Goal: Check status: Check status

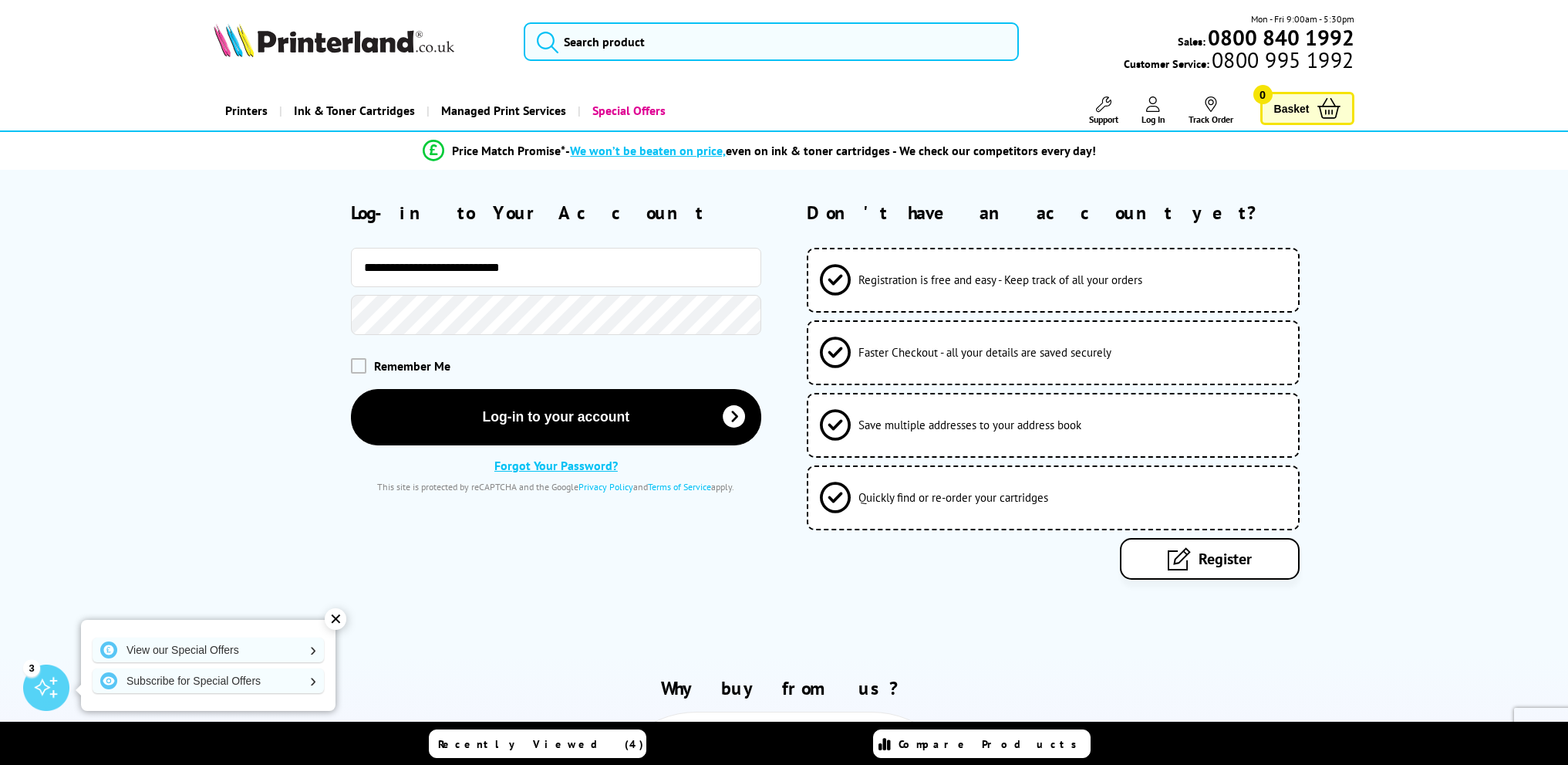
click at [351, 389] on button "Log-in to your account" at bounding box center [556, 417] width 411 height 56
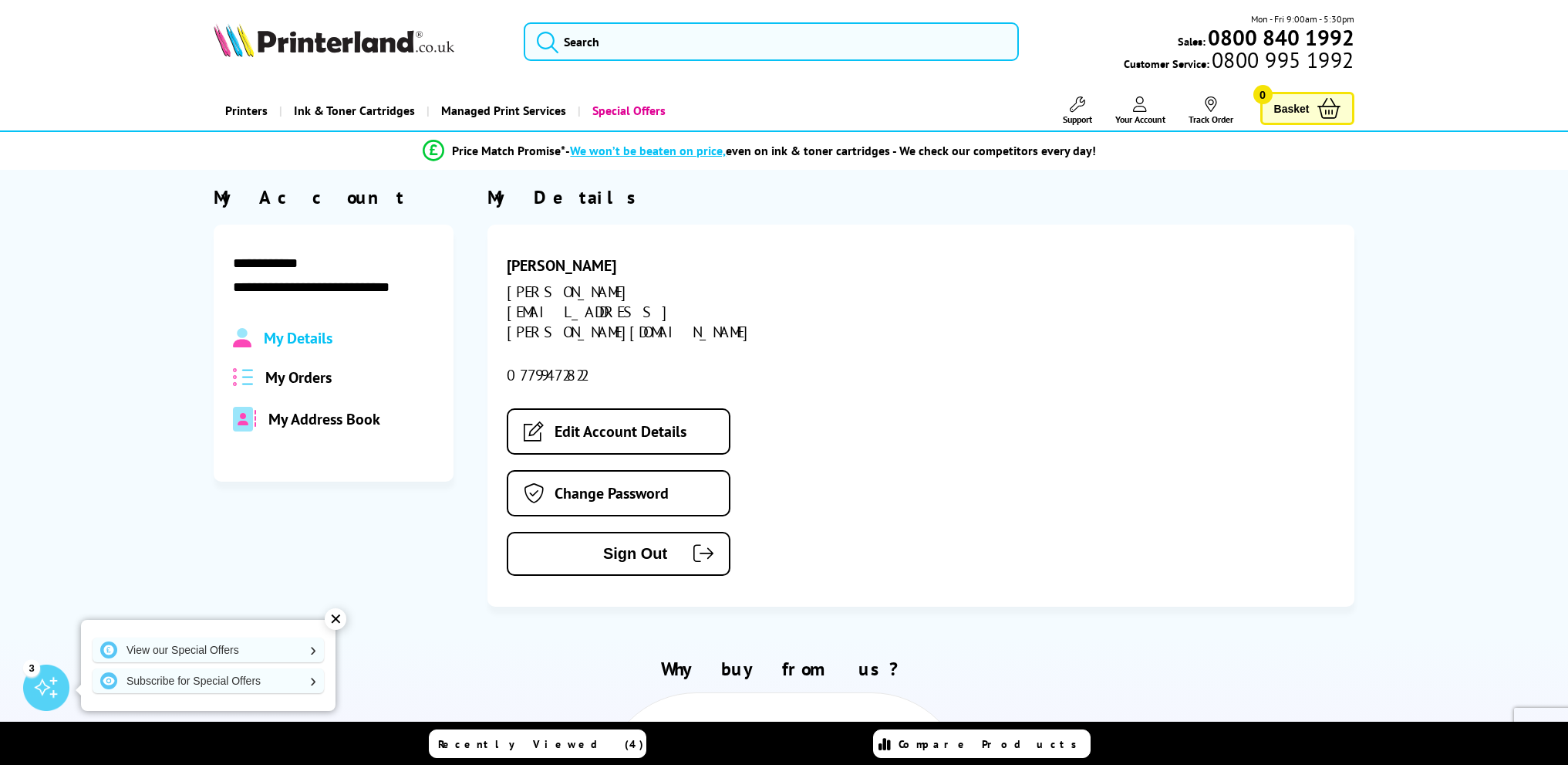
click at [312, 379] on span "My Orders" at bounding box center [298, 377] width 66 height 20
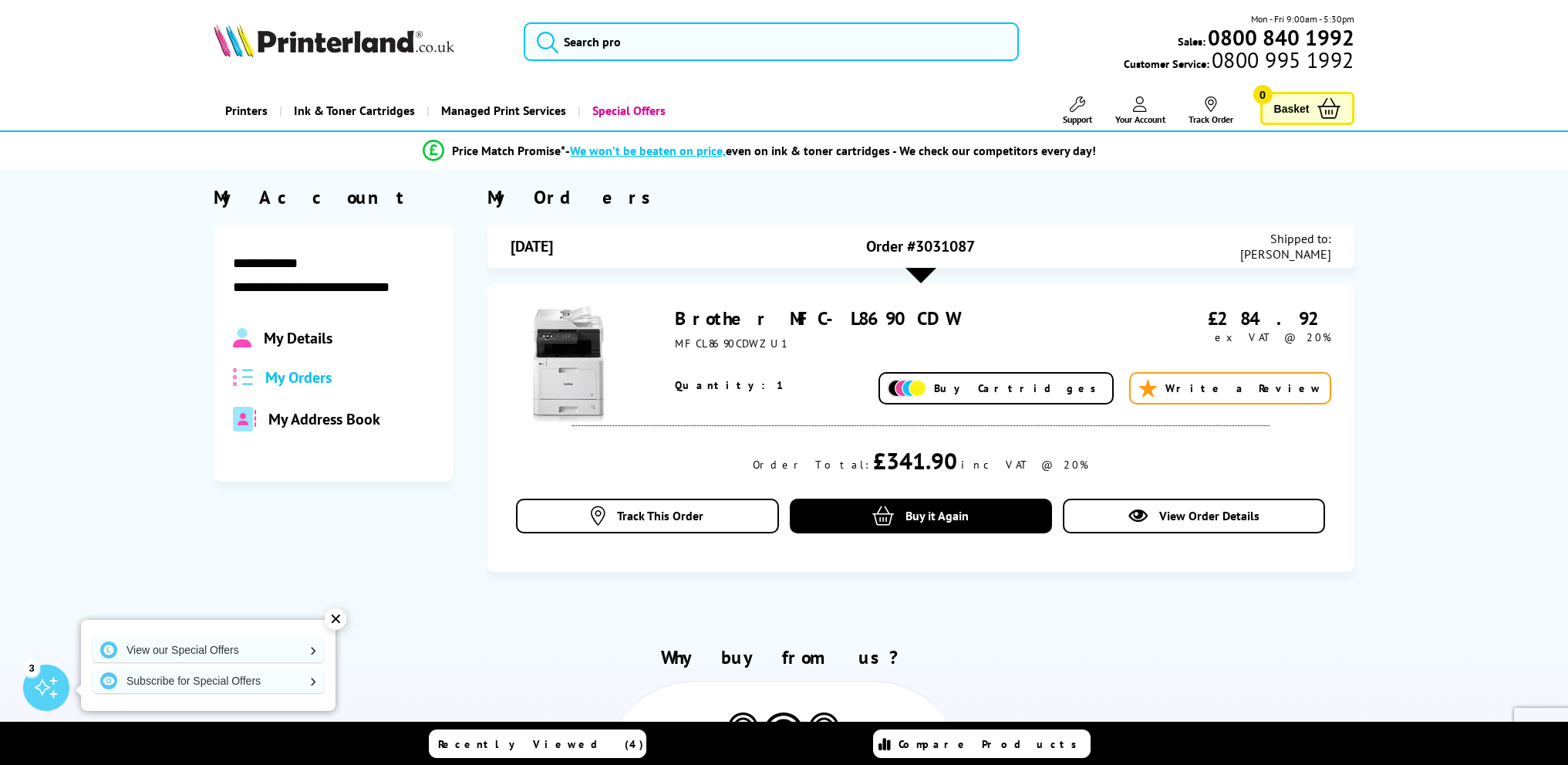
click at [920, 248] on span "Order #3031087" at bounding box center [920, 247] width 109 height 20
click at [916, 269] on div at bounding box center [921, 275] width 31 height 15
click at [1178, 513] on span "View Order Details" at bounding box center [1209, 515] width 100 height 15
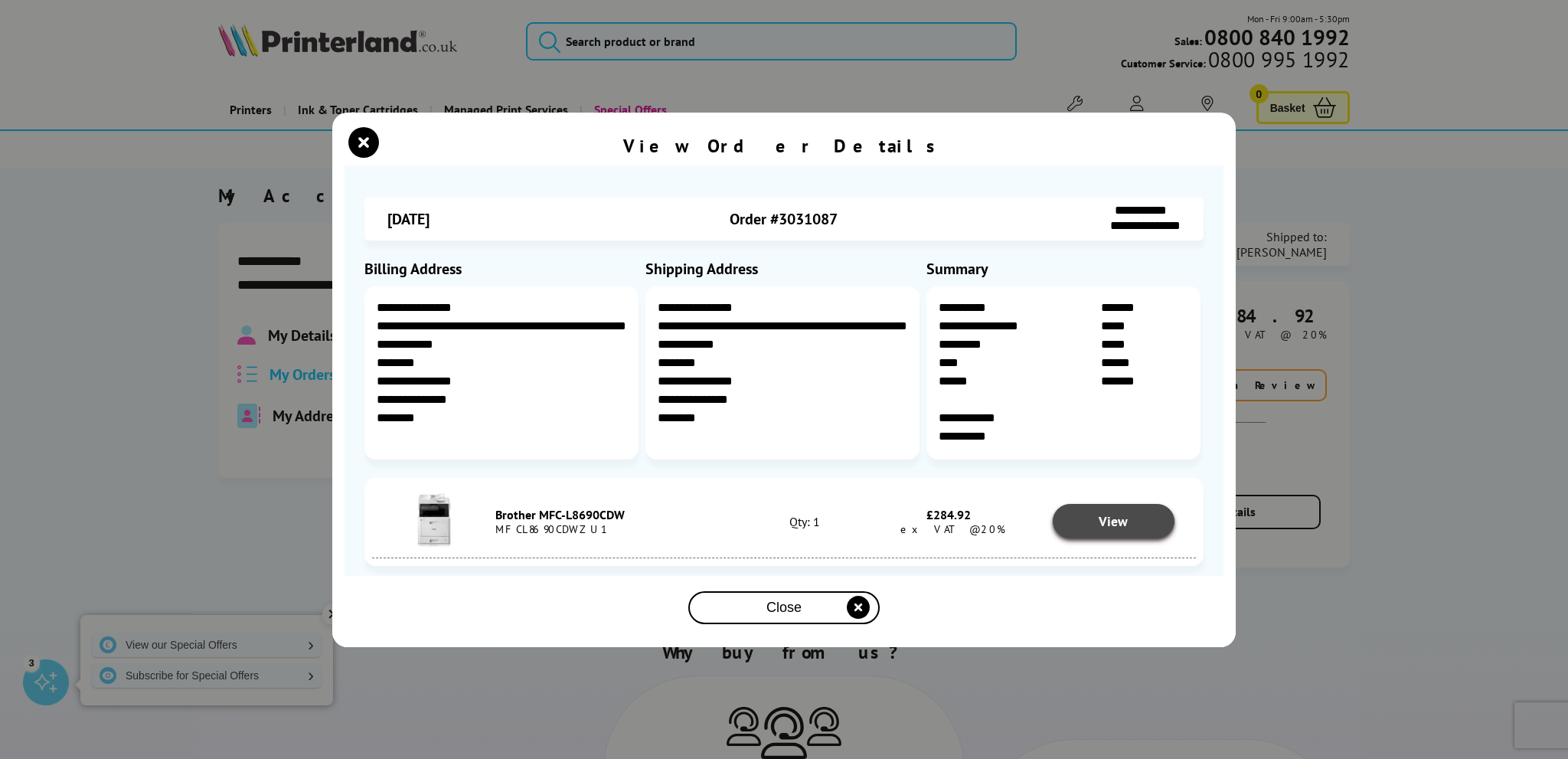
click at [1109, 525] on span "View" at bounding box center [1113, 520] width 29 height 18
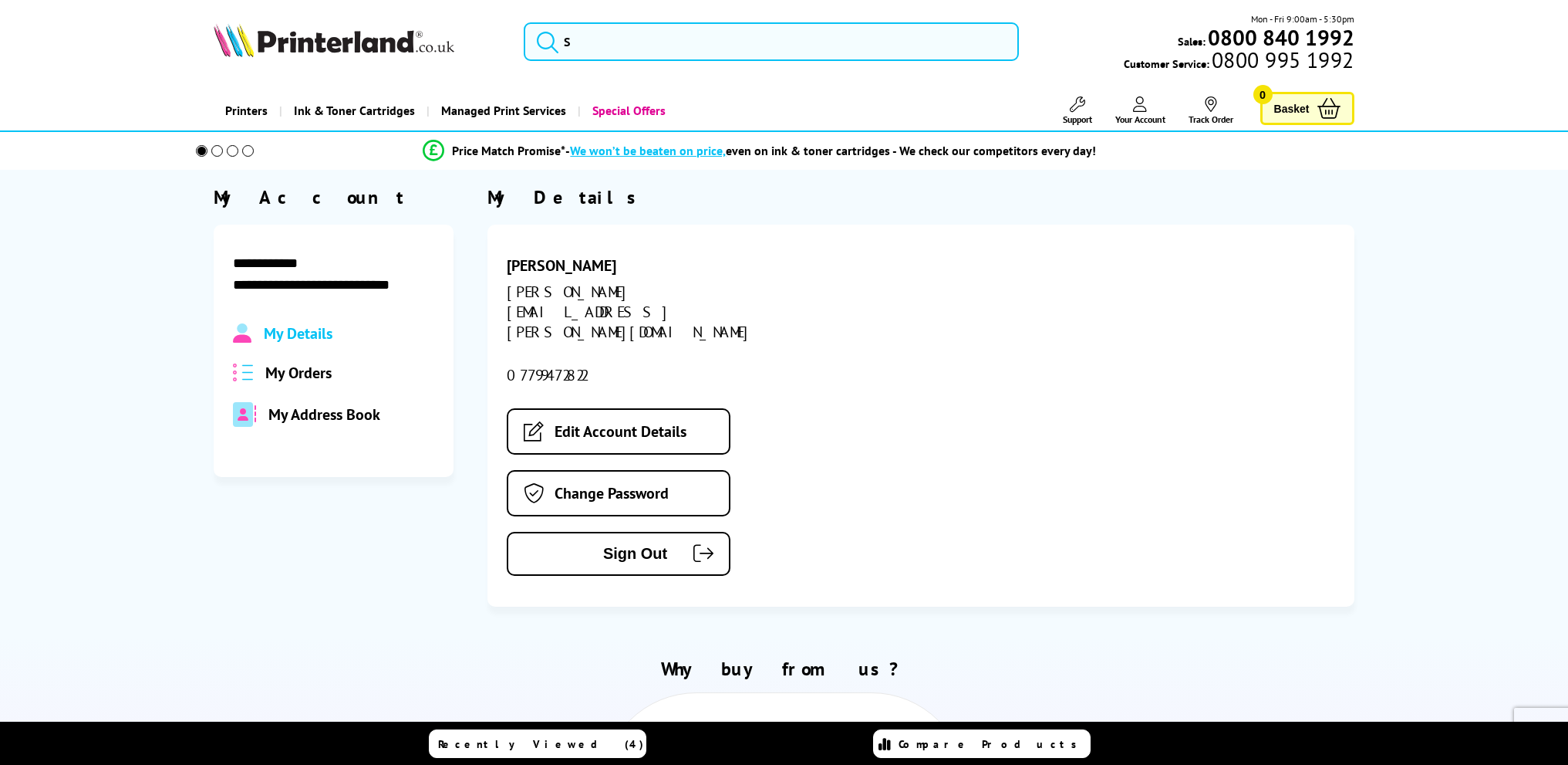
click at [303, 376] on span "My Orders" at bounding box center [298, 373] width 66 height 20
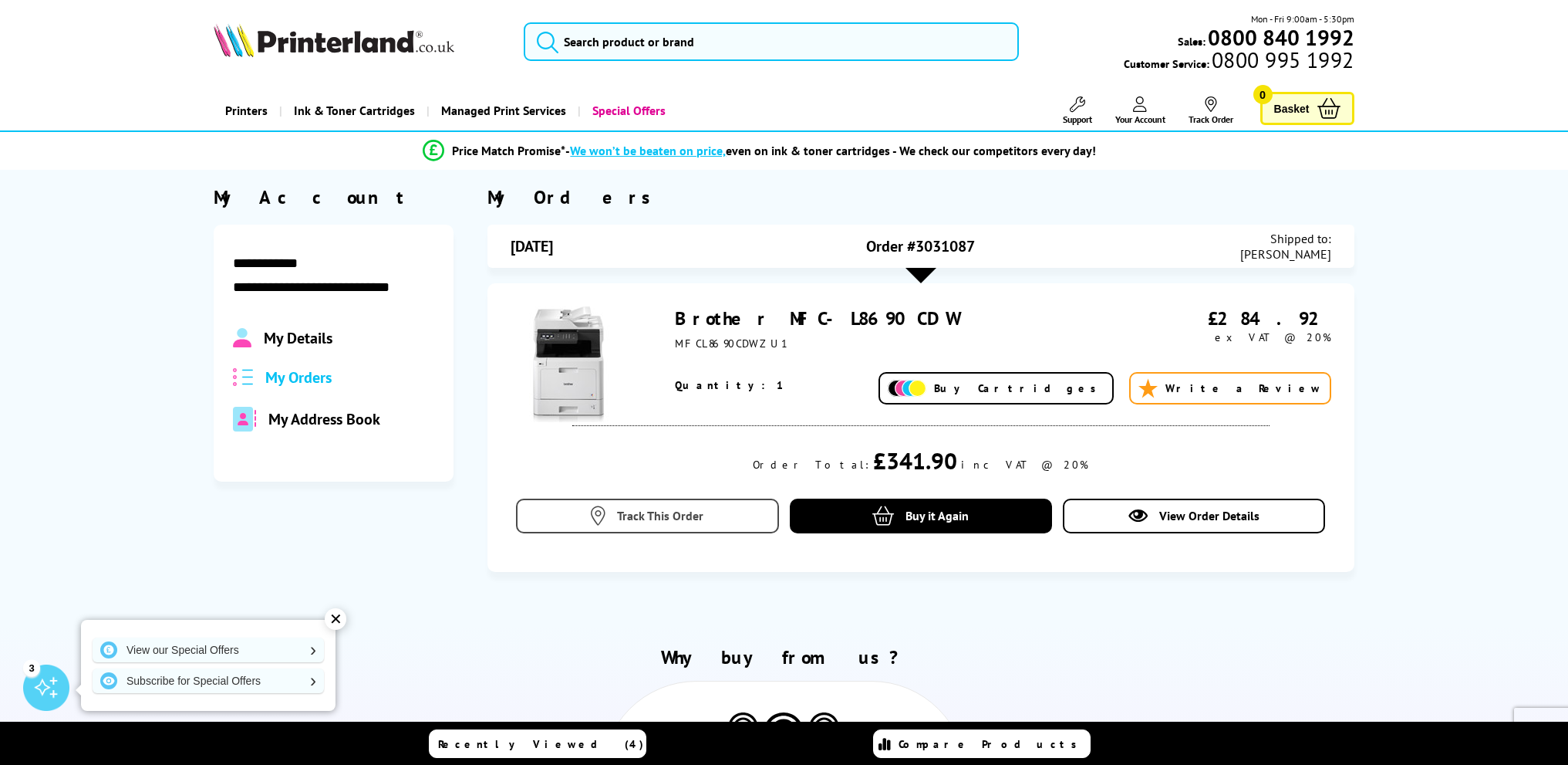
click at [628, 518] on span "Track This Order" at bounding box center [660, 515] width 87 height 15
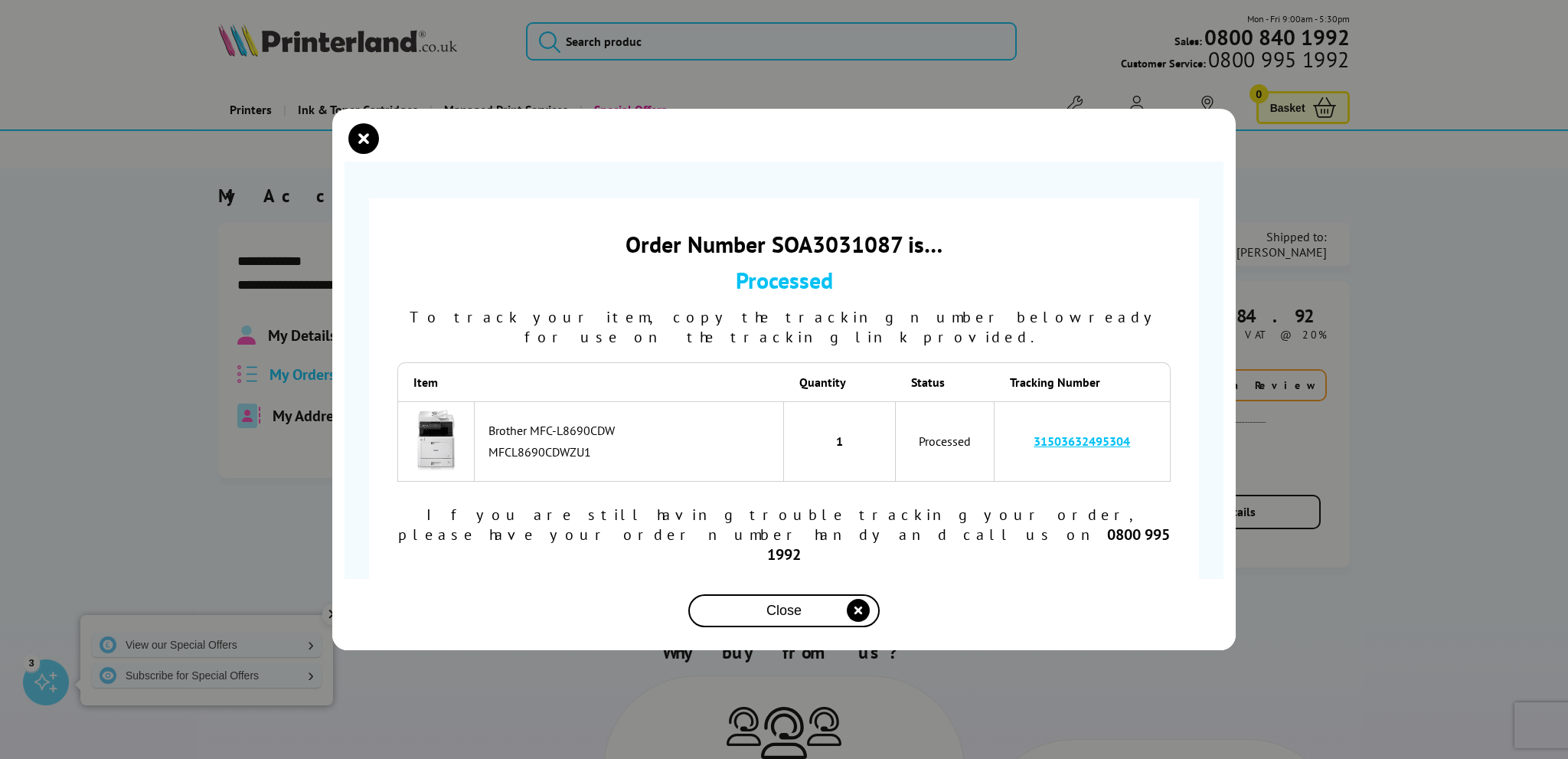
click at [1090, 448] on link "31503632495304" at bounding box center [1082, 441] width 97 height 15
click at [805, 596] on div "Close" at bounding box center [784, 610] width 180 height 28
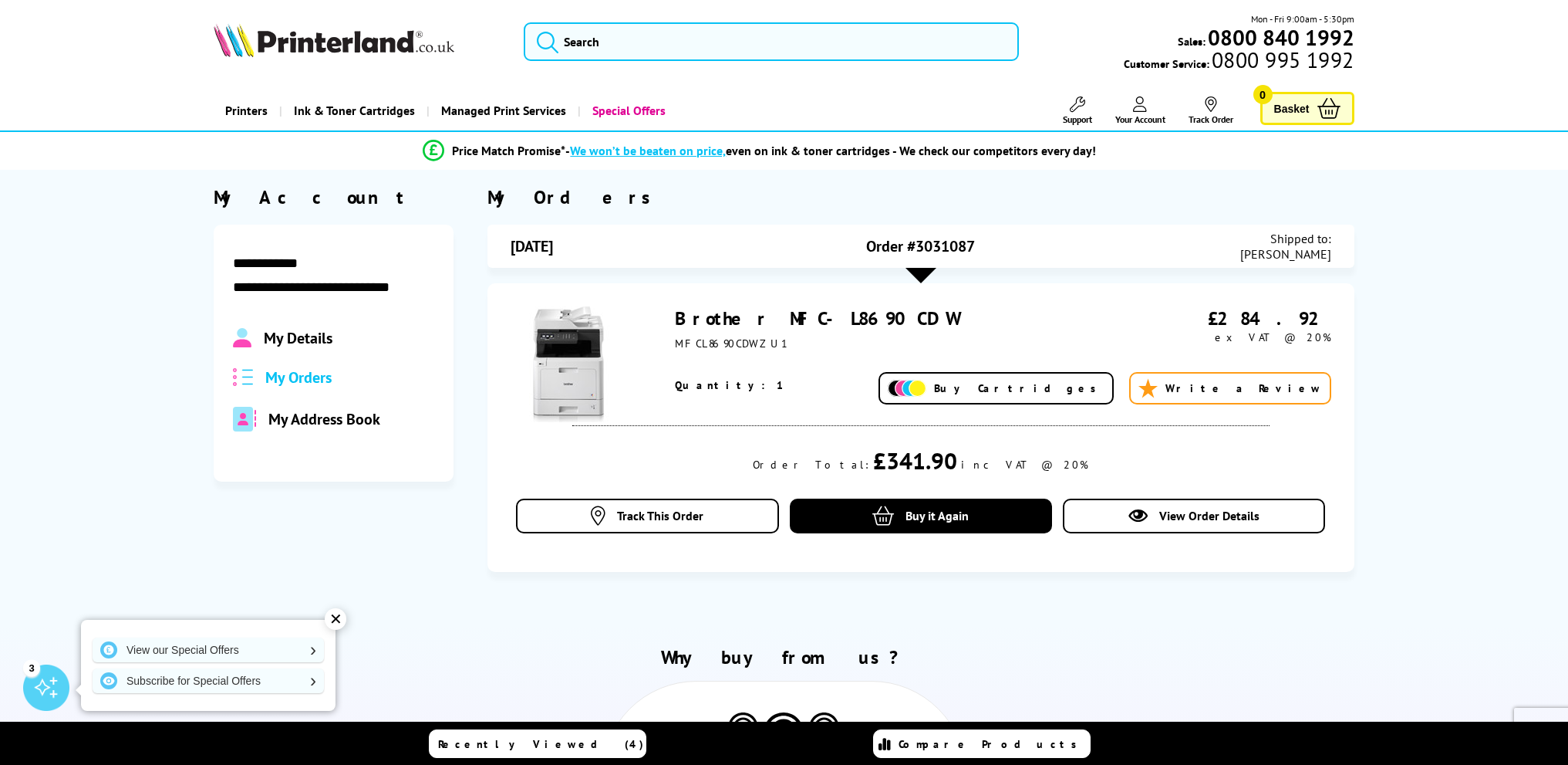
click at [300, 376] on span "My Orders" at bounding box center [298, 377] width 66 height 20
click at [724, 313] on link "Brother MFC-L8690CDW" at bounding box center [816, 318] width 283 height 24
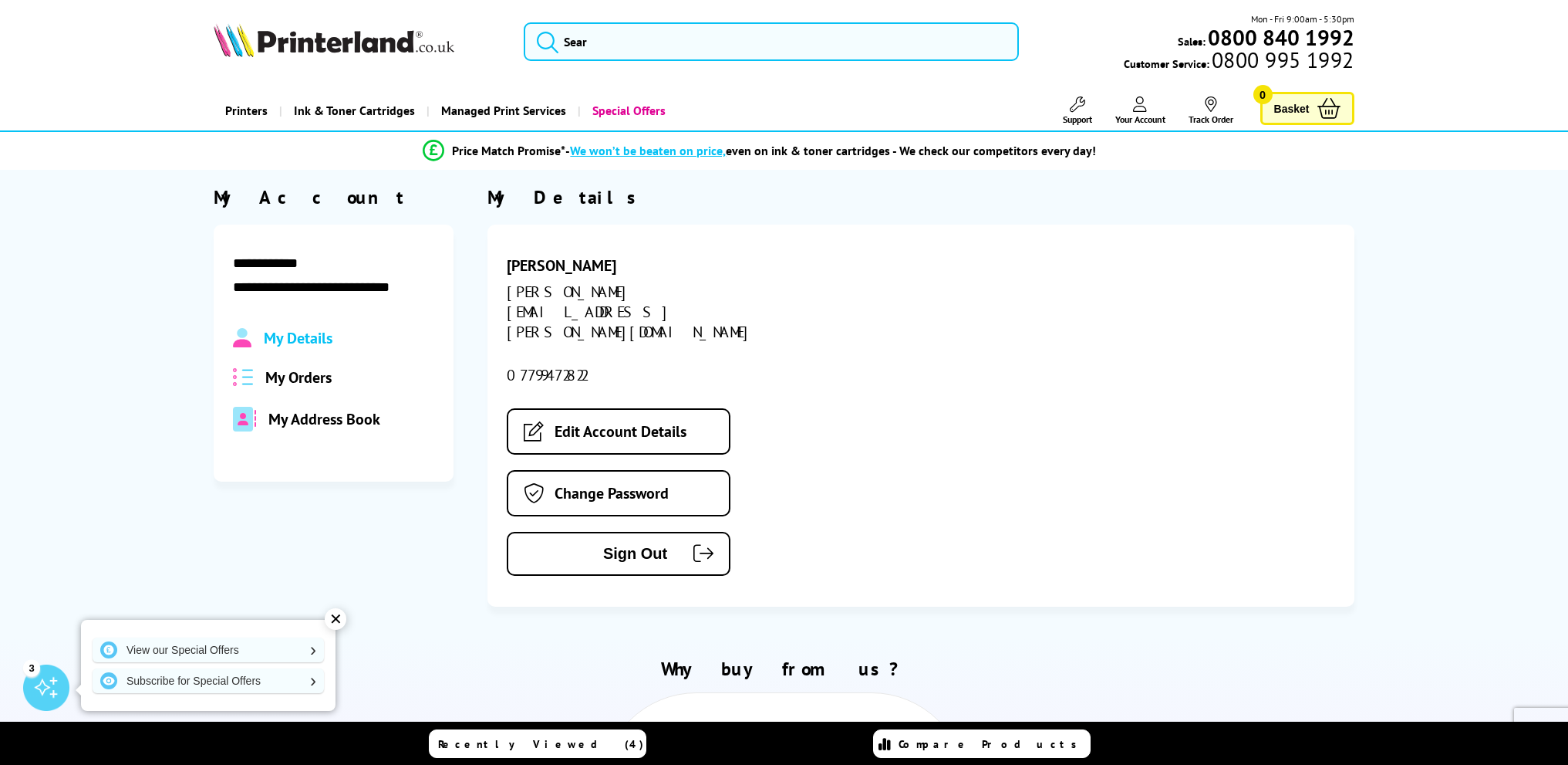
click at [282, 338] on span "My Details" at bounding box center [299, 338] width 69 height 20
click at [291, 377] on span "My Orders" at bounding box center [298, 377] width 66 height 20
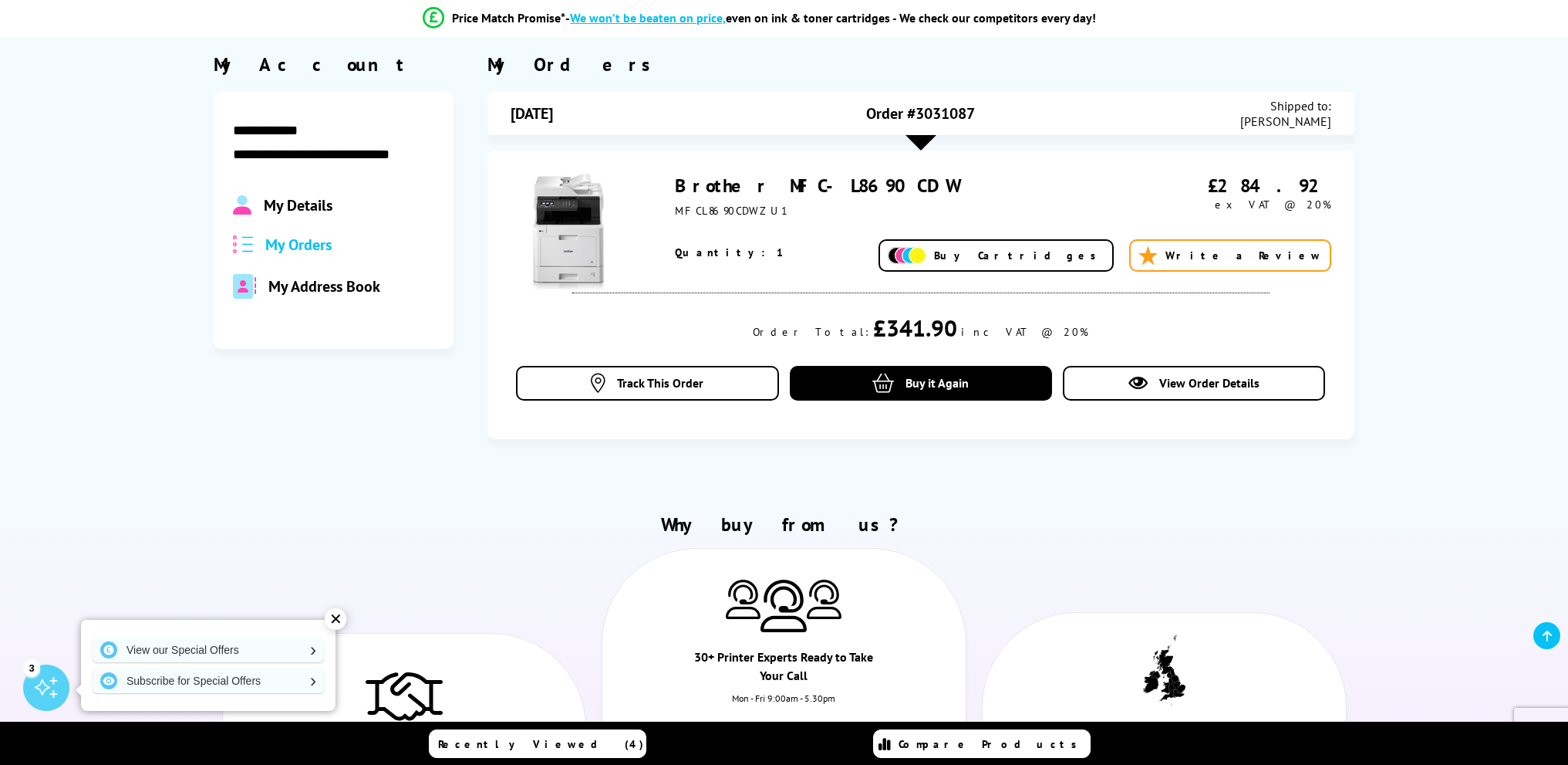
scroll to position [135, 0]
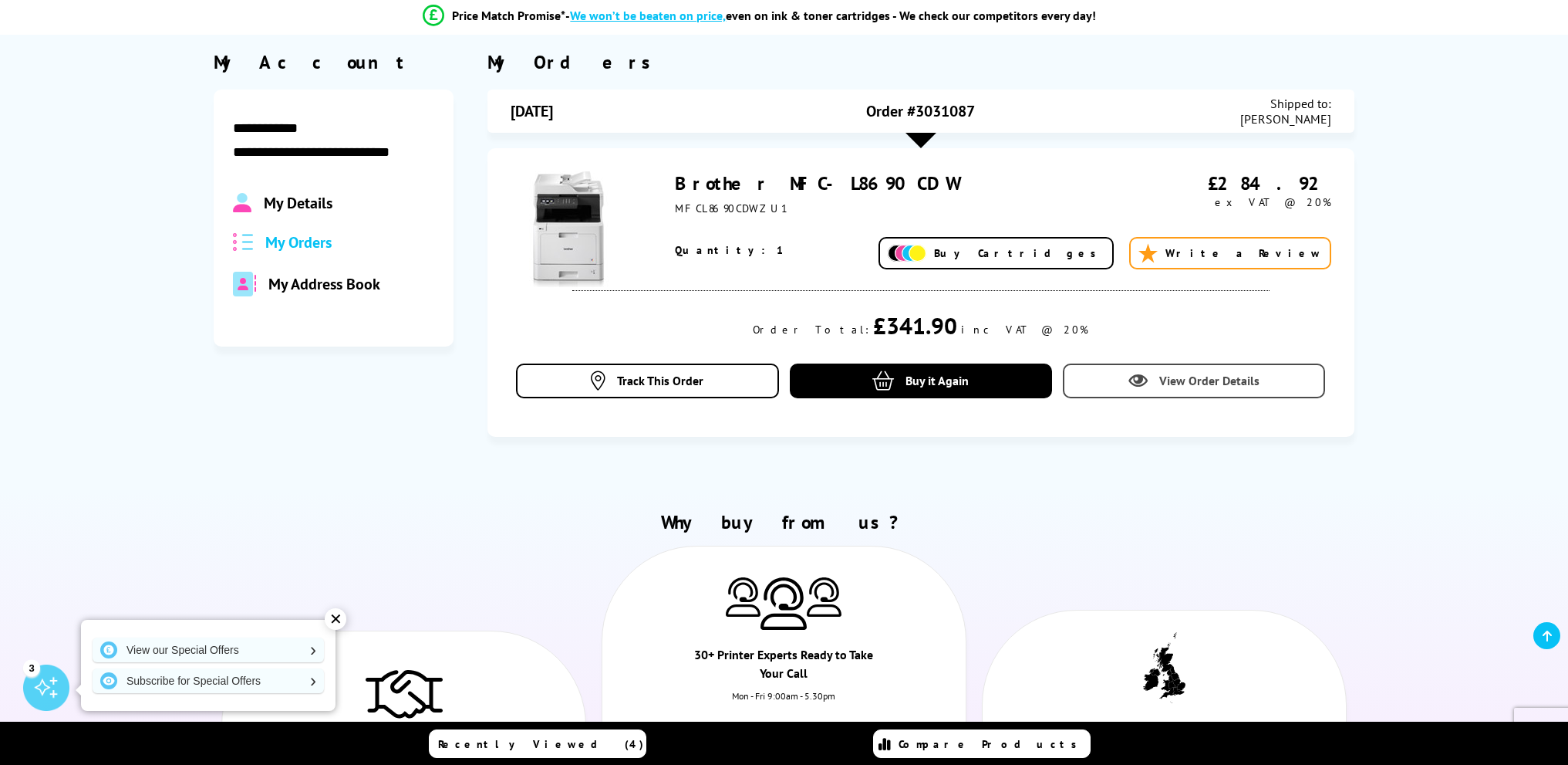
click at [1242, 383] on span "View Order Details" at bounding box center [1209, 380] width 100 height 15
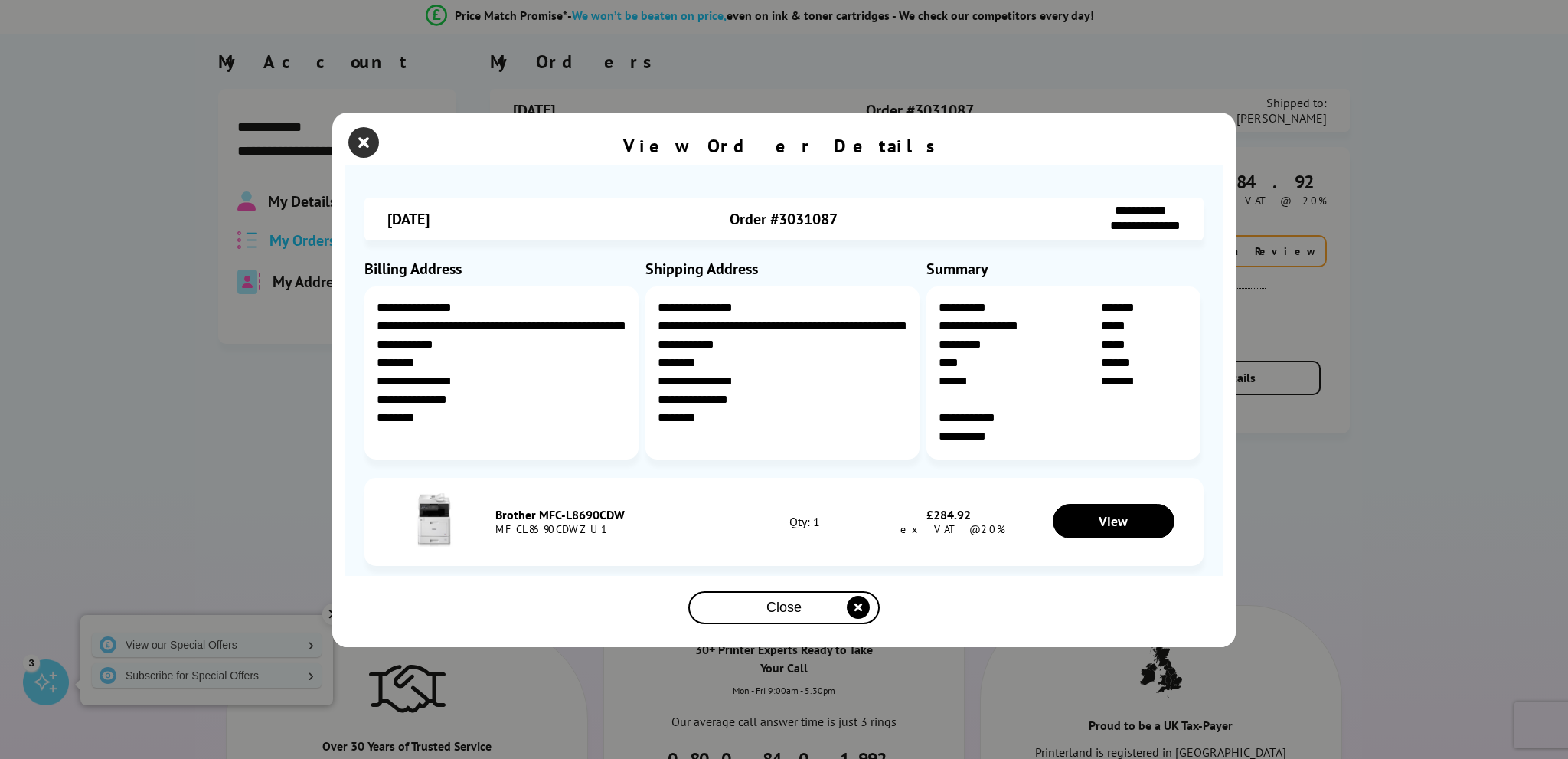
click at [371, 145] on icon "close modal" at bounding box center [363, 142] width 31 height 31
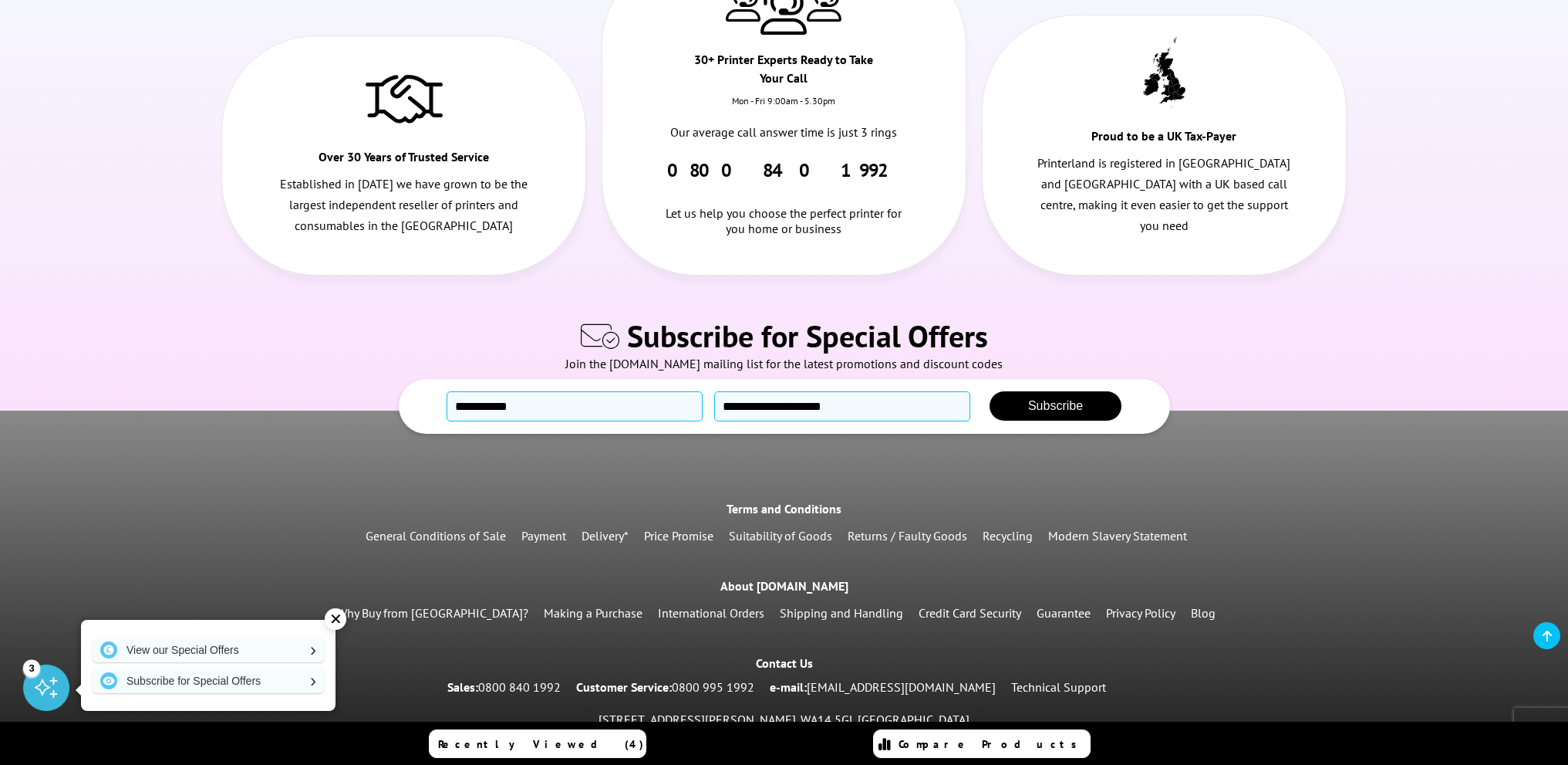
scroll to position [752, 0]
